Goal: Find specific page/section: Find specific page/section

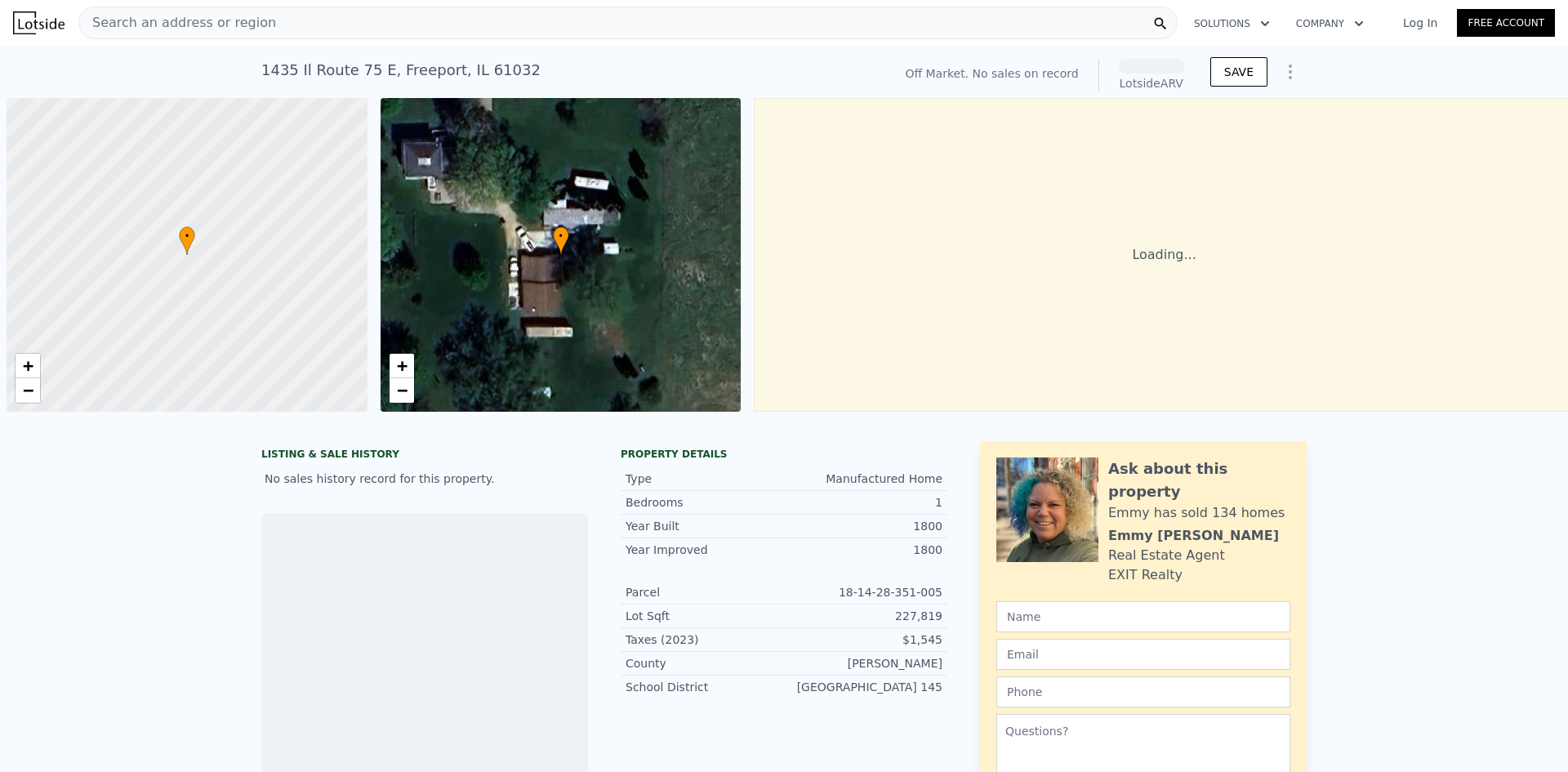
scroll to position [0, 6]
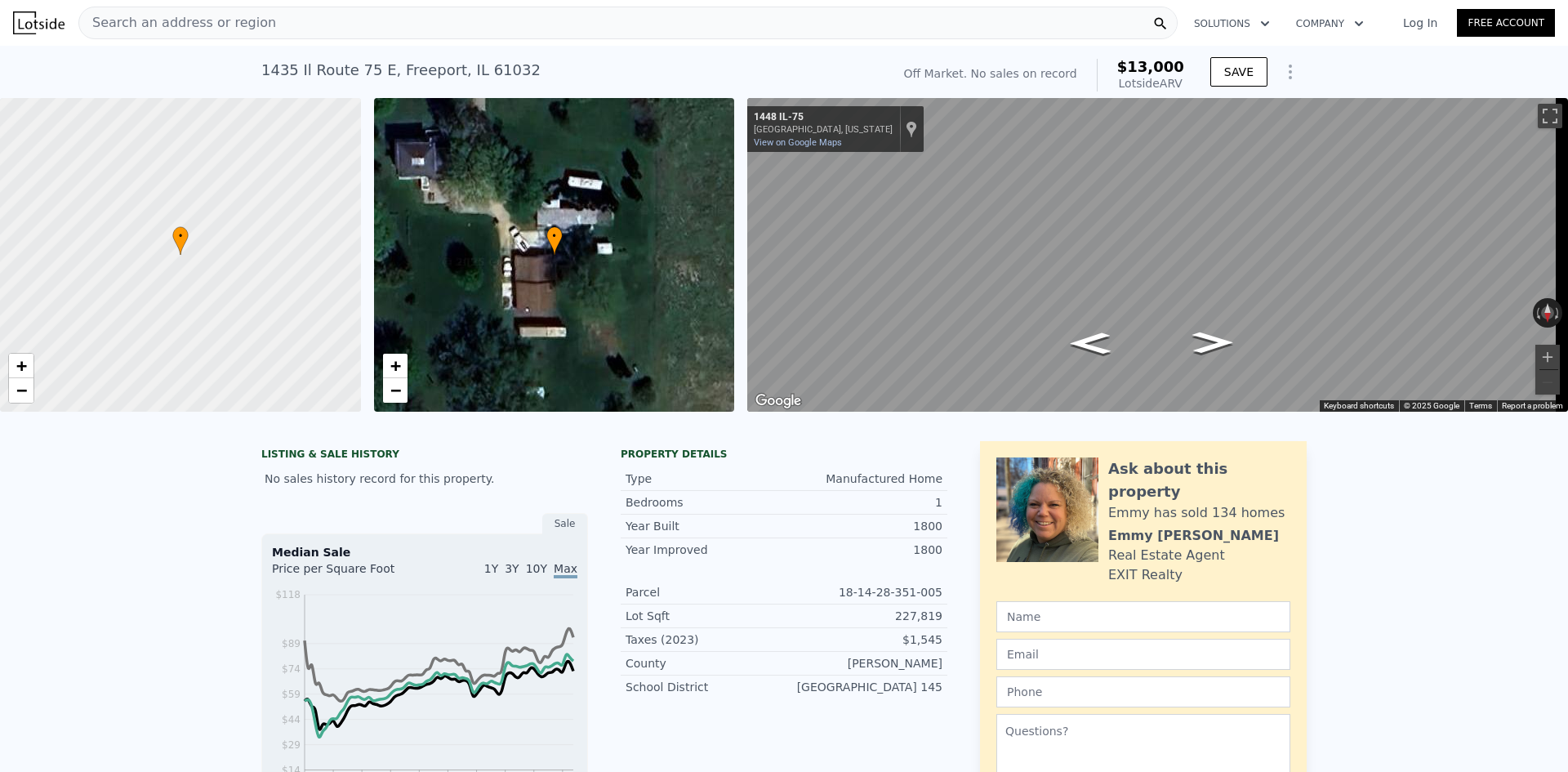
click at [312, 23] on div "Search an address or region" at bounding box center [628, 22] width 1100 height 32
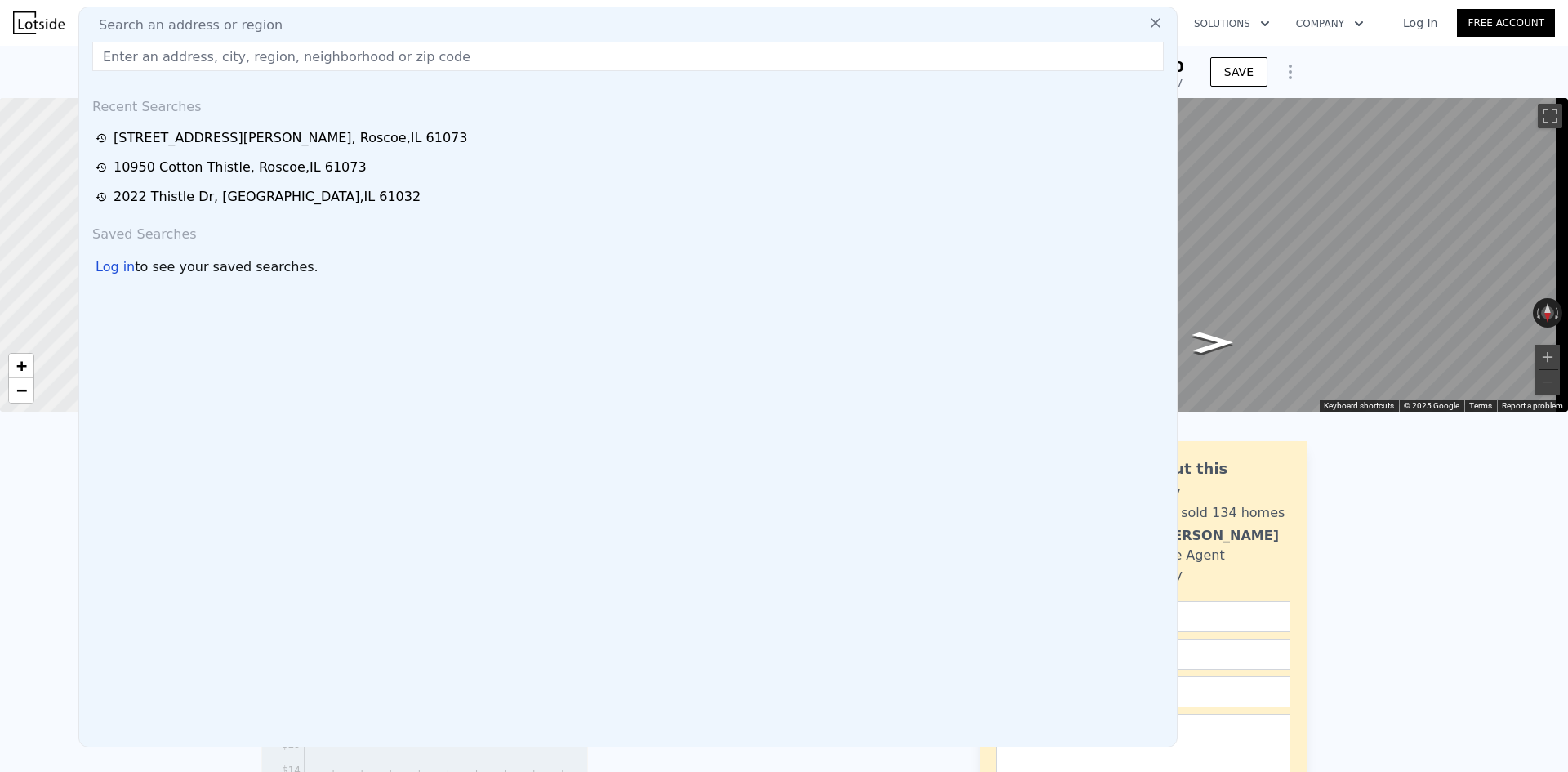
click at [310, 51] on input "text" at bounding box center [628, 57] width 1072 height 30
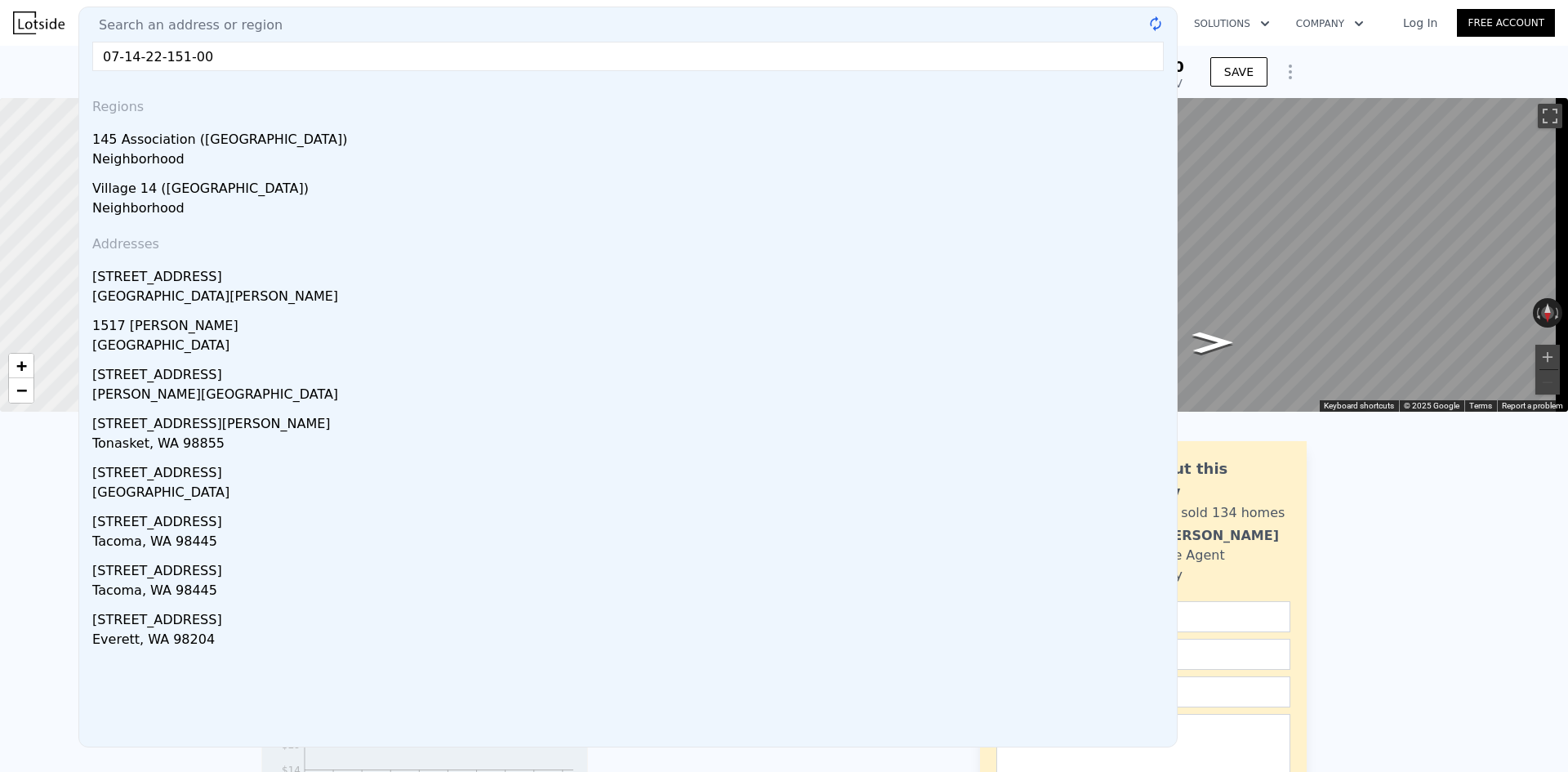
type input "07-14-22-151-004"
drag, startPoint x: 253, startPoint y: 56, endPoint x: 0, endPoint y: 53, distance: 253.0
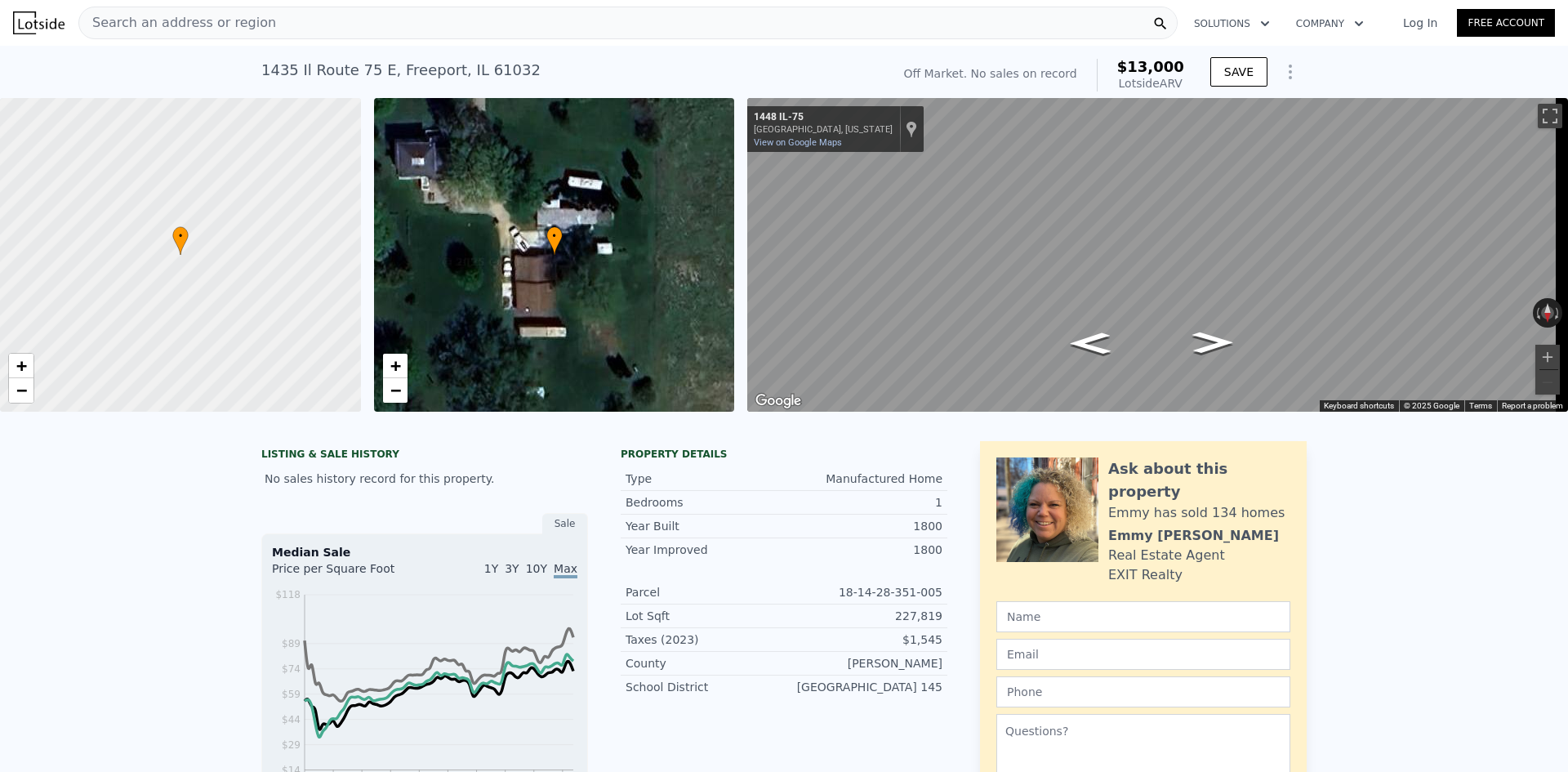
click at [49, 28] on img at bounding box center [38, 23] width 52 height 23
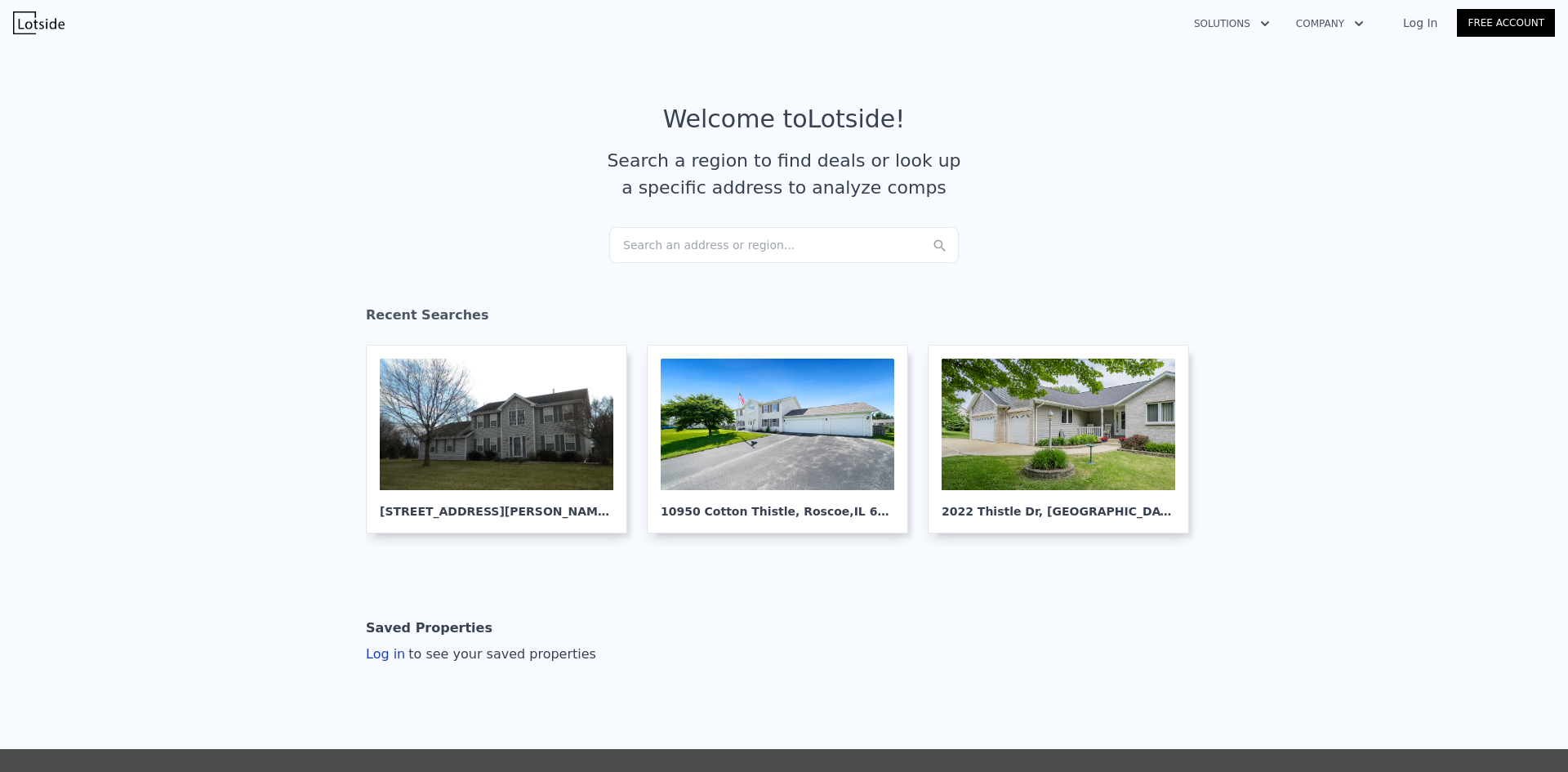
click at [788, 250] on div "Search an address or region..." at bounding box center [784, 245] width 350 height 36
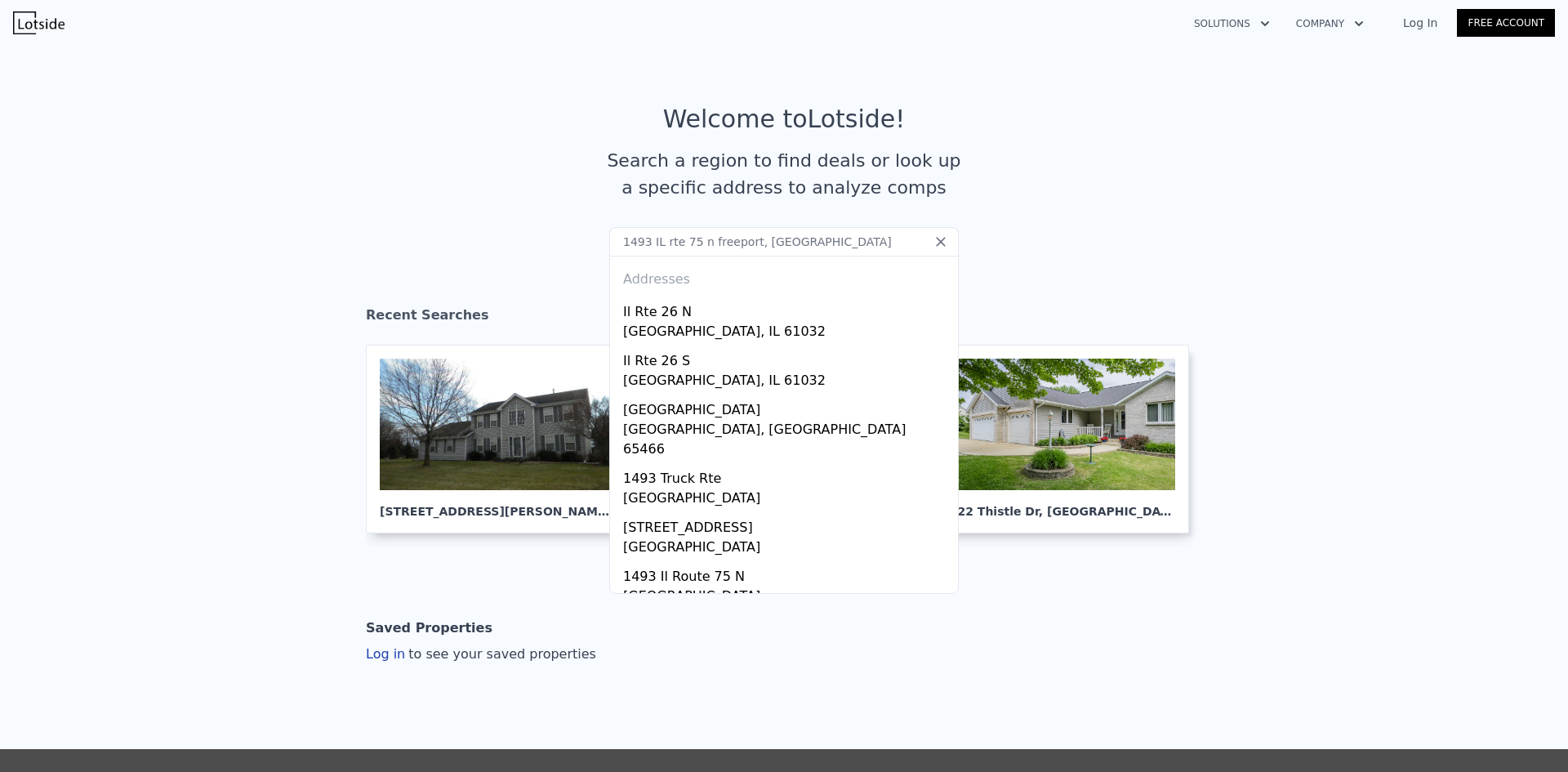
click at [764, 245] on input "1493 IL rte 75 n freeport, [GEOGRAPHIC_DATA]" at bounding box center [784, 242] width 350 height 30
drag, startPoint x: 668, startPoint y: 247, endPoint x: 657, endPoint y: 247, distance: 11.0
click at [657, 247] on input "1493 IL rte 75 n freeport, [GEOGRAPHIC_DATA]" at bounding box center [784, 242] width 350 height 30
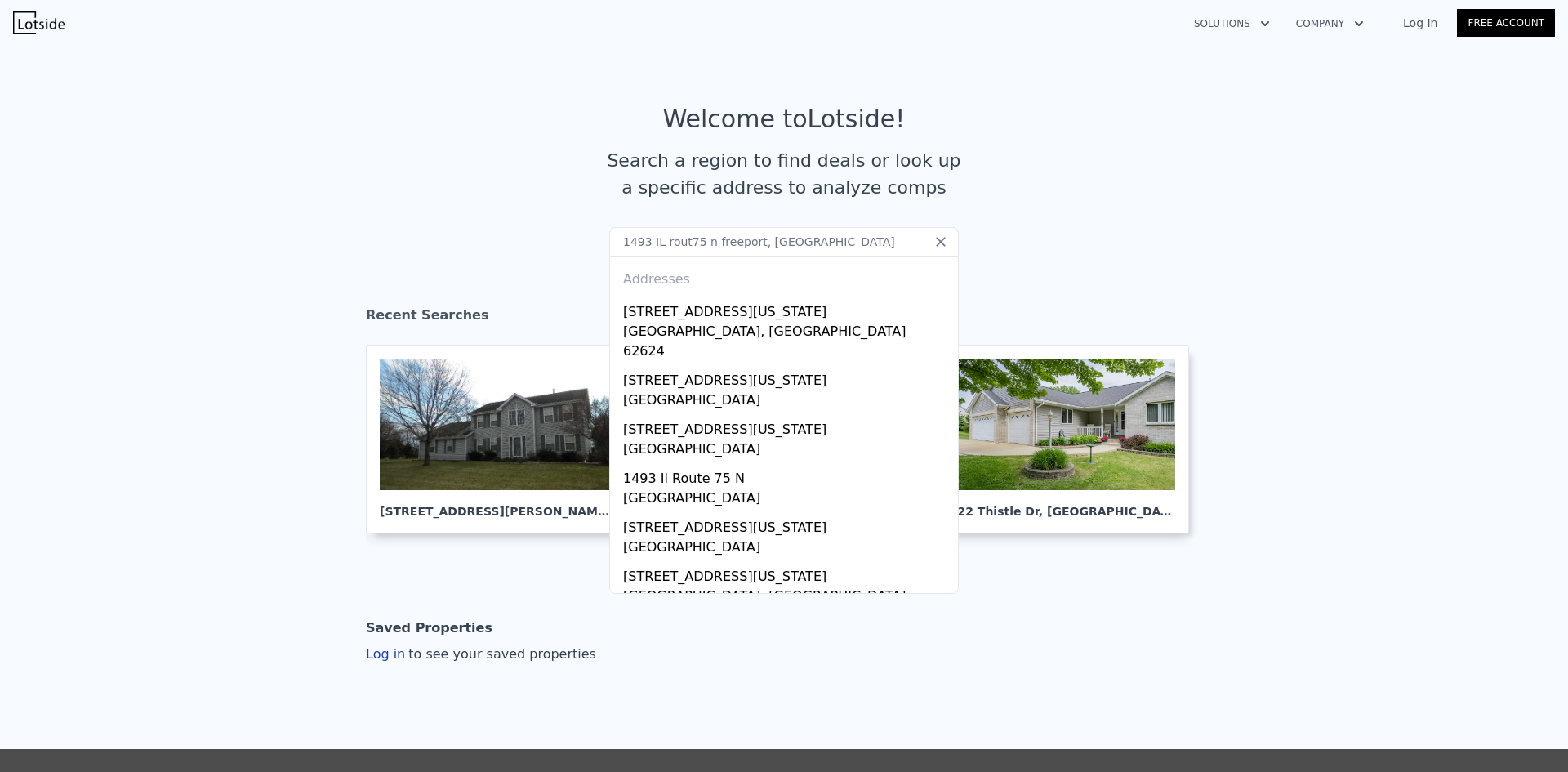
type input "1493 IL route75 n [GEOGRAPHIC_DATA], [GEOGRAPHIC_DATA]"
click at [813, 238] on input "1493 IL route75 n [GEOGRAPHIC_DATA], [GEOGRAPHIC_DATA]" at bounding box center [784, 242] width 350 height 30
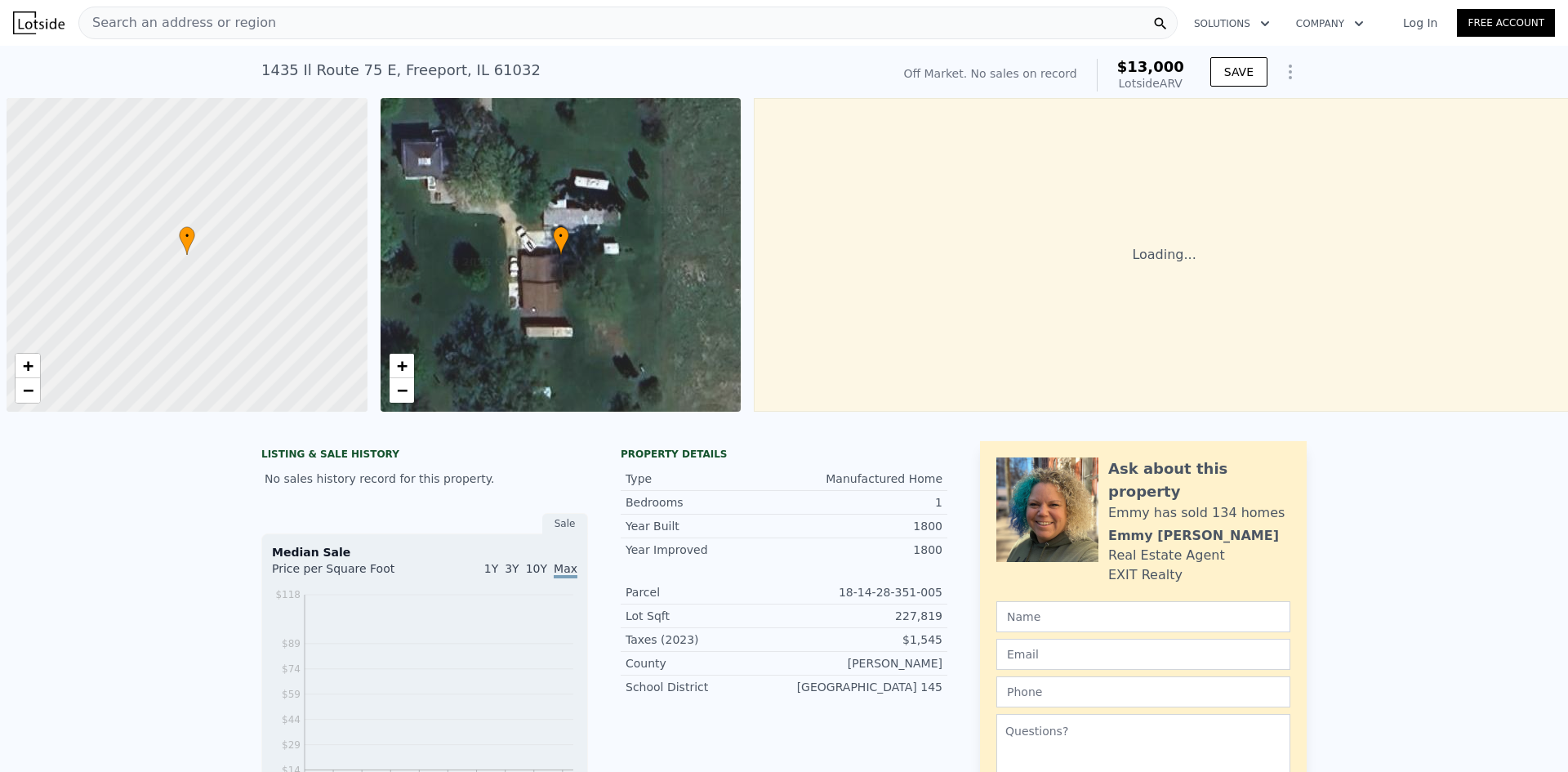
scroll to position [0, 6]
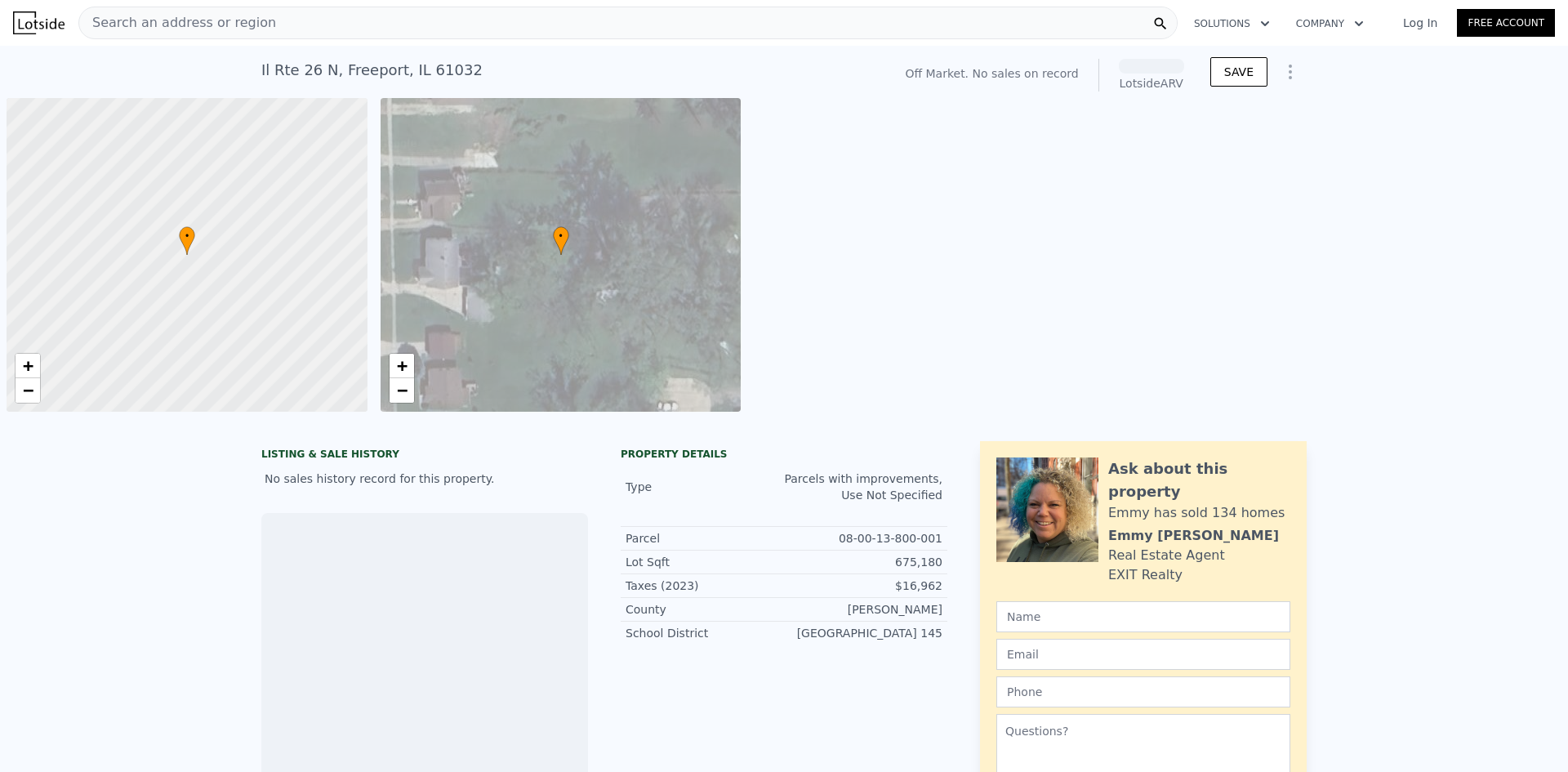
scroll to position [0, 6]
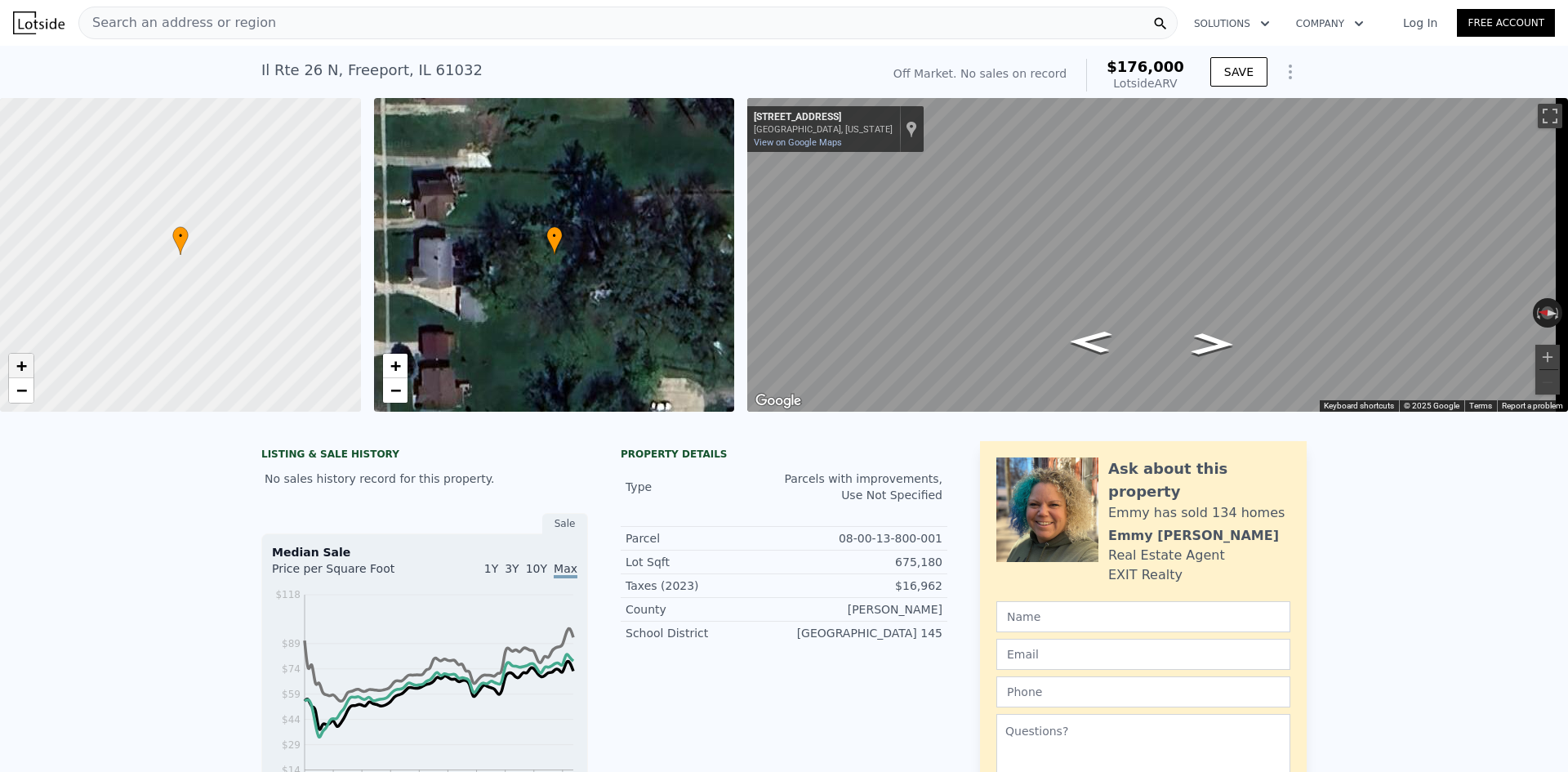
click at [20, 361] on span "+" at bounding box center [22, 365] width 10 height 20
drag, startPoint x: 260, startPoint y: 273, endPoint x: 84, endPoint y: 308, distance: 179.4
click at [84, 308] on div at bounding box center [180, 255] width 433 height 377
drag, startPoint x: 257, startPoint y: 222, endPoint x: 137, endPoint y: 329, distance: 160.8
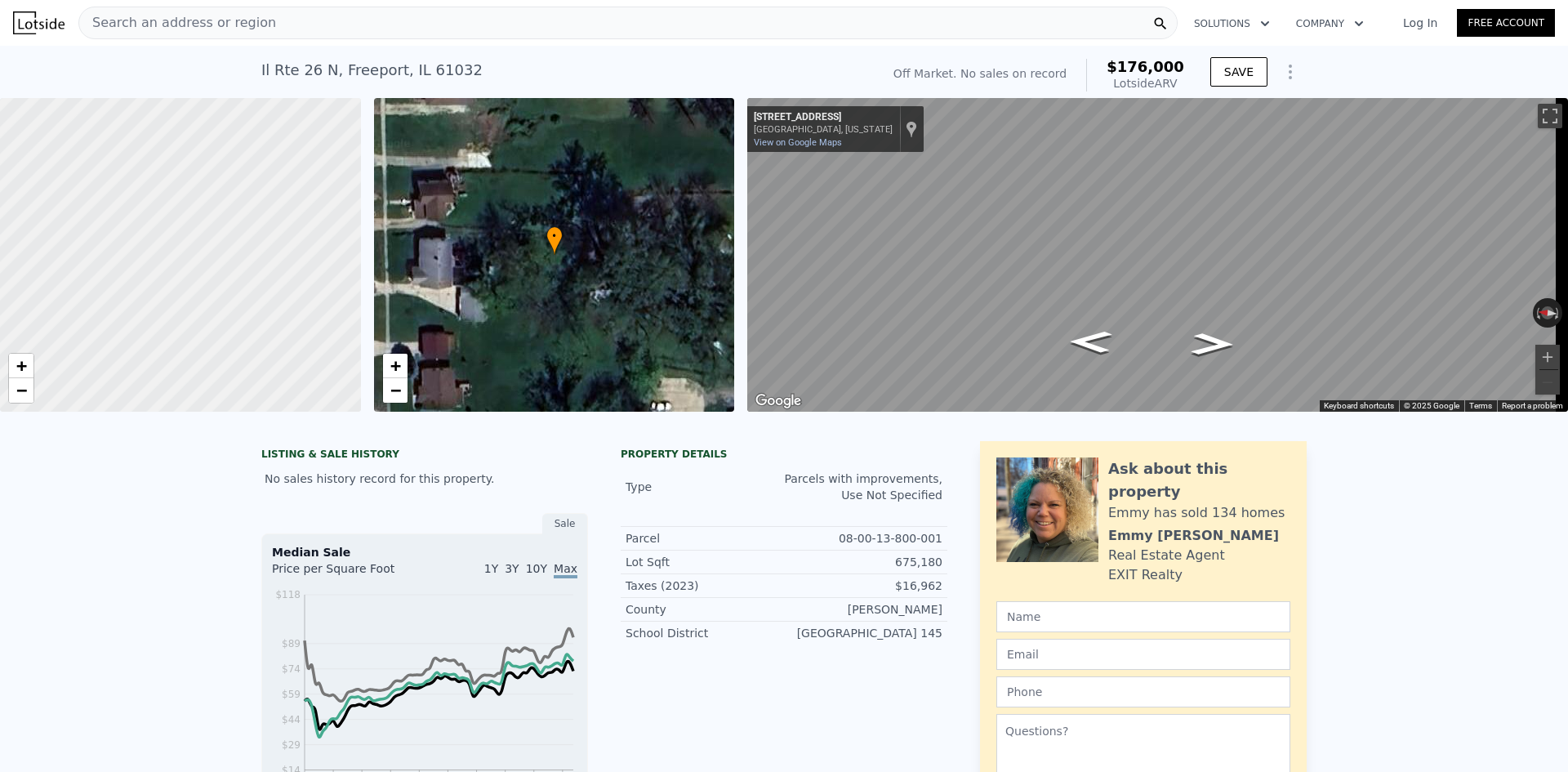
click at [137, 329] on div at bounding box center [180, 255] width 433 height 377
click at [33, 367] on div "+ −" at bounding box center [21, 379] width 26 height 51
click at [24, 367] on span "+" at bounding box center [22, 365] width 10 height 20
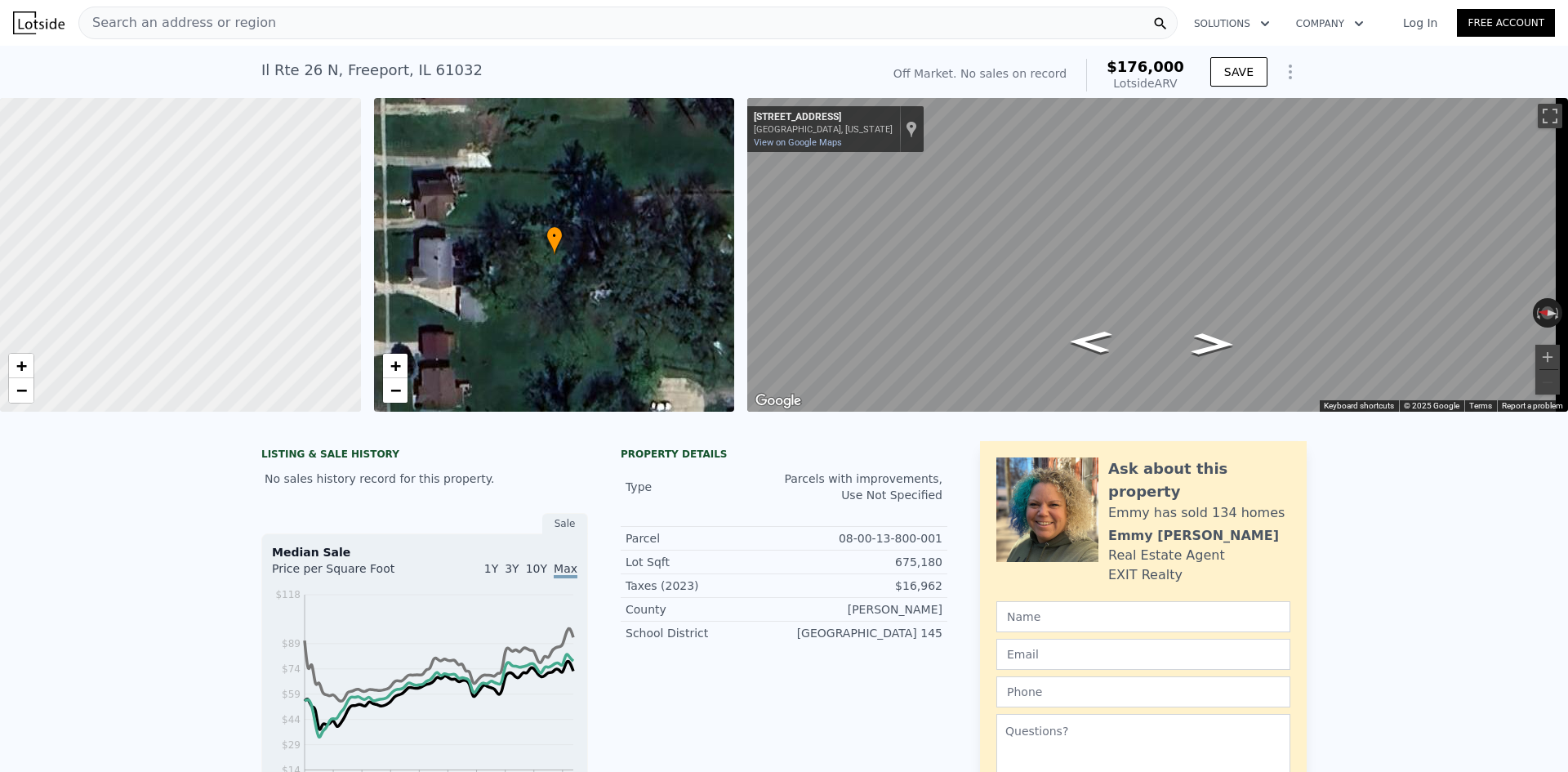
drag, startPoint x: 211, startPoint y: 303, endPoint x: 225, endPoint y: 295, distance: 16.1
click at [225, 295] on div at bounding box center [180, 255] width 433 height 377
click at [30, 365] on link "+" at bounding box center [21, 366] width 24 height 24
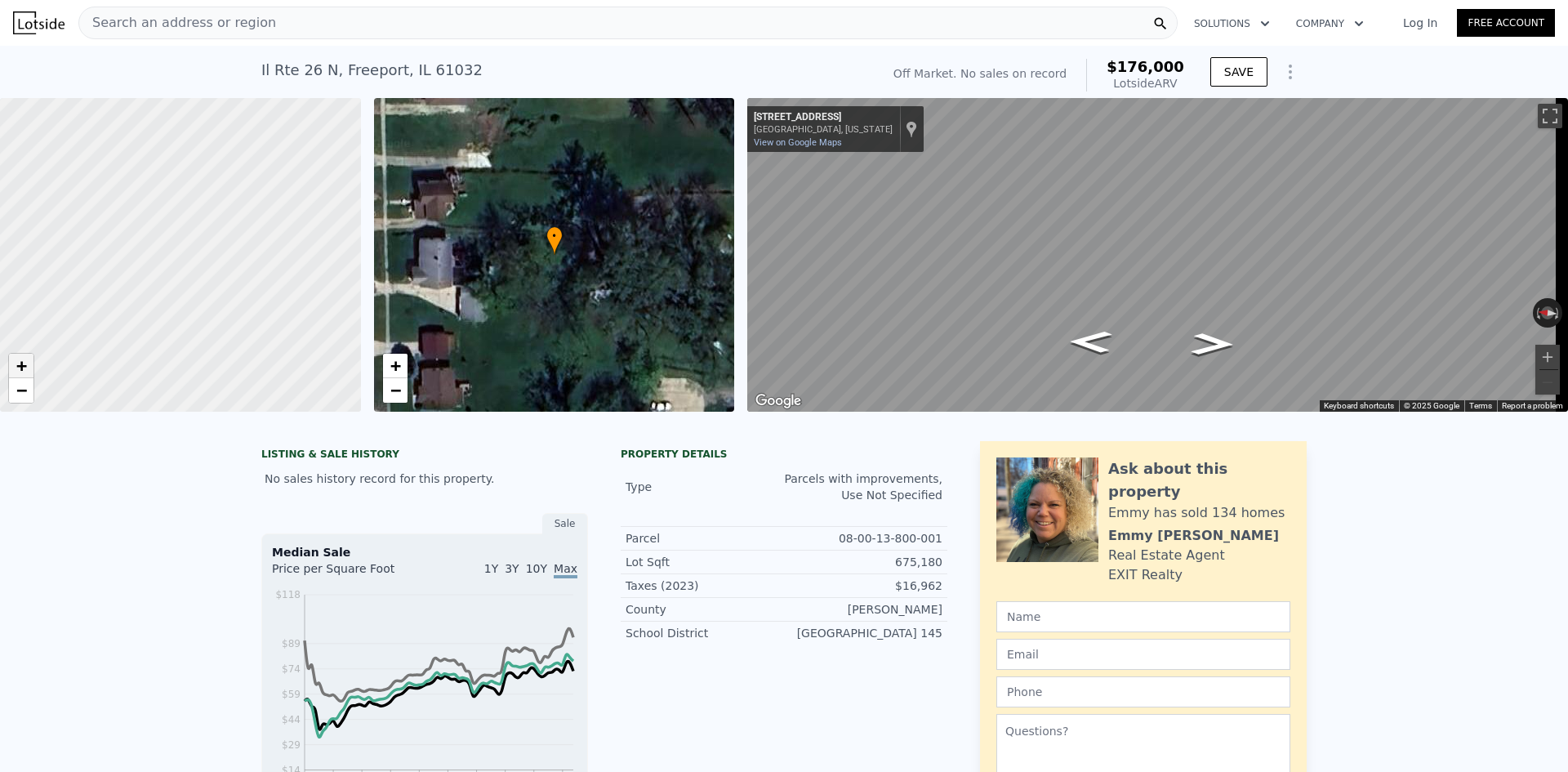
click at [30, 365] on link "+" at bounding box center [21, 366] width 24 height 24
drag, startPoint x: 198, startPoint y: 280, endPoint x: 364, endPoint y: 281, distance: 166.0
click at [364, 281] on div "• + − • + − ← Move left → Move right ↑ Move up ↓ Move down + Zoom in - Zoom out…" at bounding box center [784, 254] width 1568 height 314
click at [278, 310] on div at bounding box center [180, 255] width 433 height 377
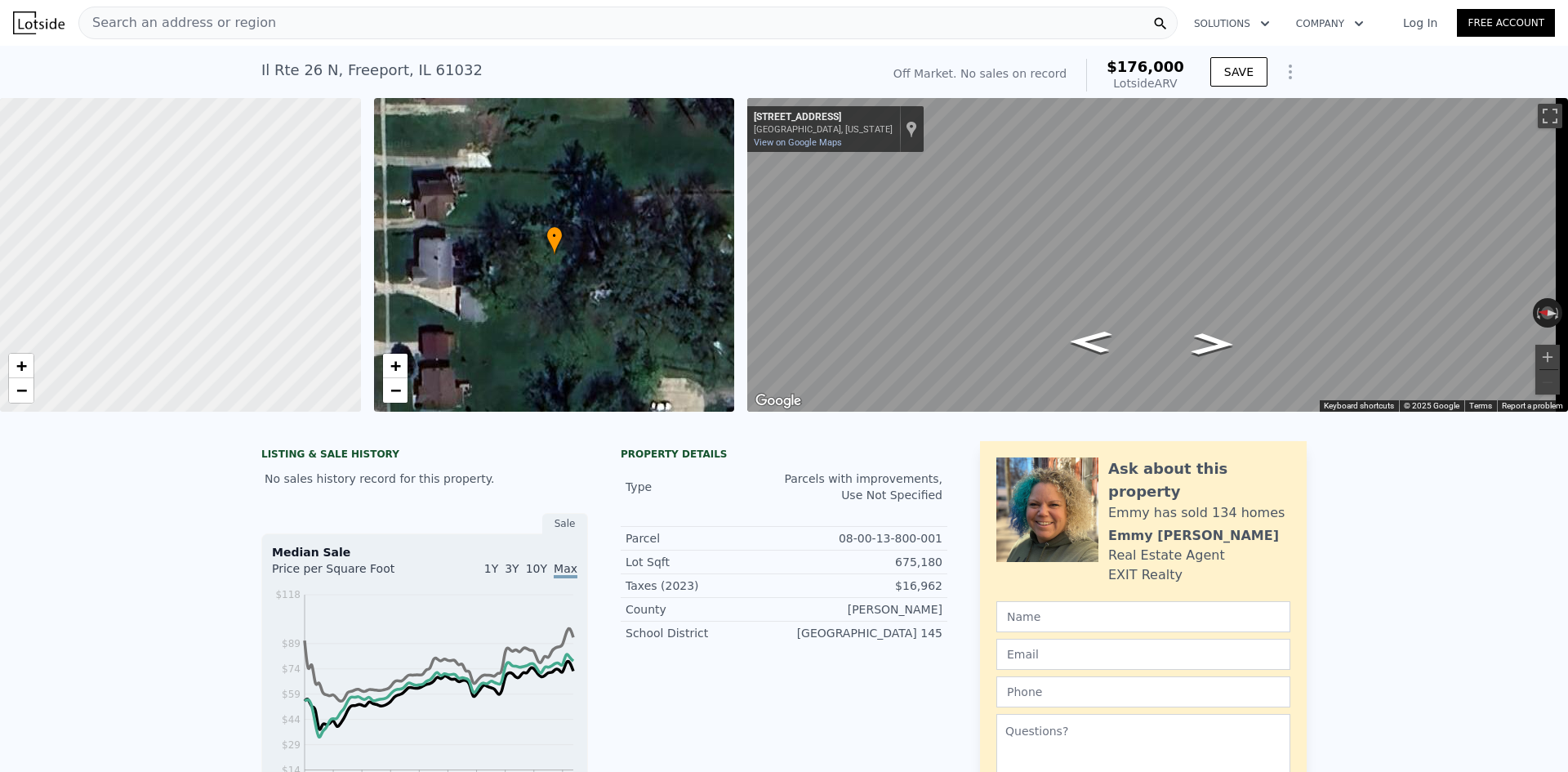
click at [261, 294] on div at bounding box center [180, 255] width 433 height 377
click at [269, 299] on div at bounding box center [180, 255] width 433 height 377
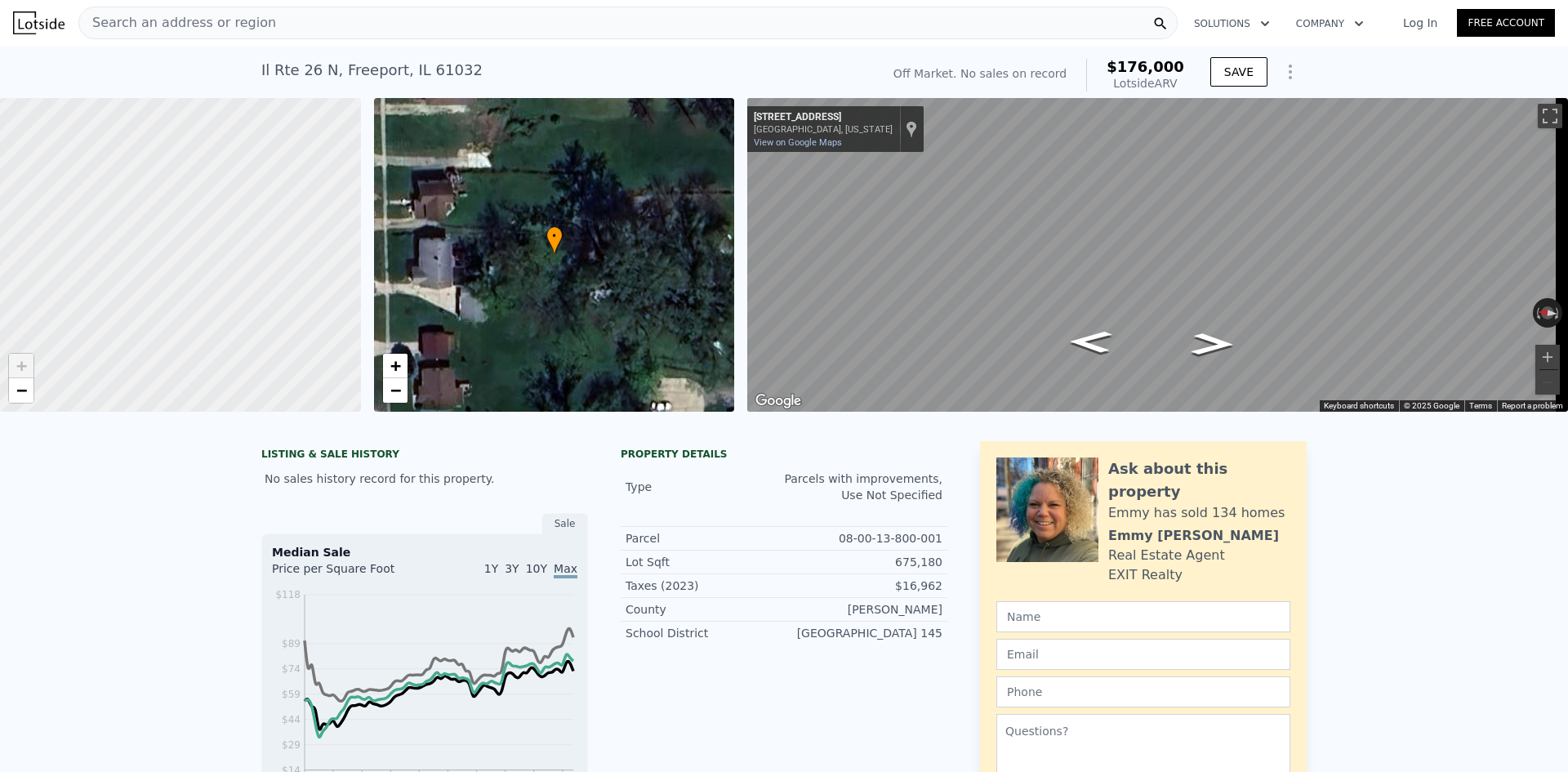
drag, startPoint x: 294, startPoint y: 325, endPoint x: 292, endPoint y: 365, distance: 40.0
click at [292, 365] on div at bounding box center [180, 286] width 433 height 377
drag, startPoint x: 292, startPoint y: 289, endPoint x: 305, endPoint y: 365, distance: 77.1
click at [305, 365] on div at bounding box center [180, 255] width 433 height 377
